Goal: Transaction & Acquisition: Purchase product/service

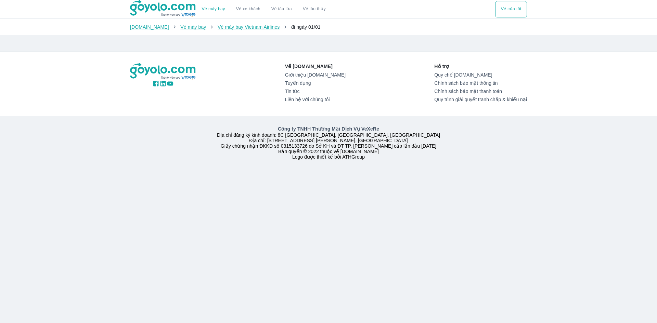
click at [498, 8] on button "Vé của tôi" at bounding box center [511, 9] width 32 height 16
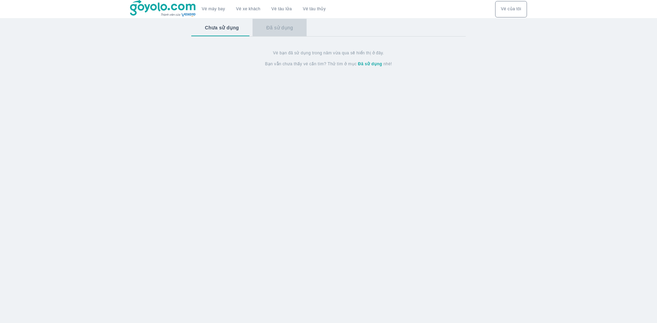
click at [293, 31] on button "Đã sử dụng" at bounding box center [279, 28] width 54 height 18
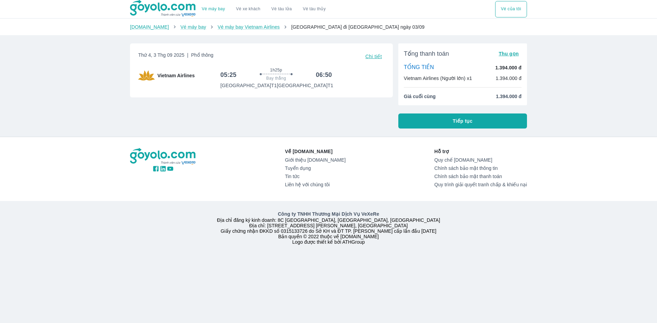
click at [472, 121] on span "Tiếp tục" at bounding box center [462, 121] width 20 height 7
